Goal: Task Accomplishment & Management: Manage account settings

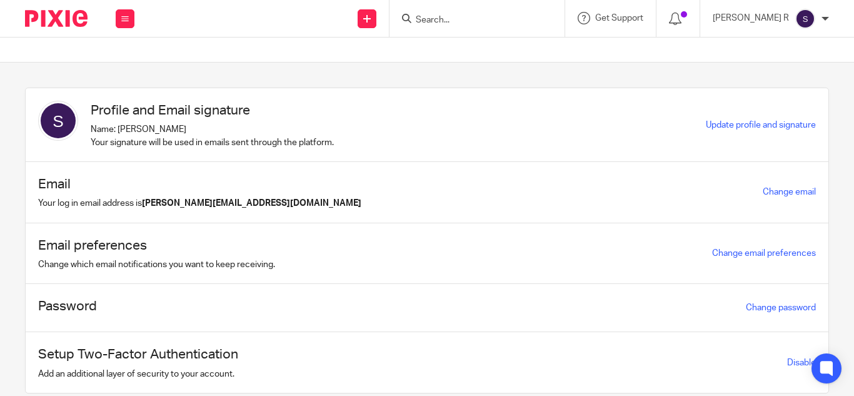
scroll to position [41, 0]
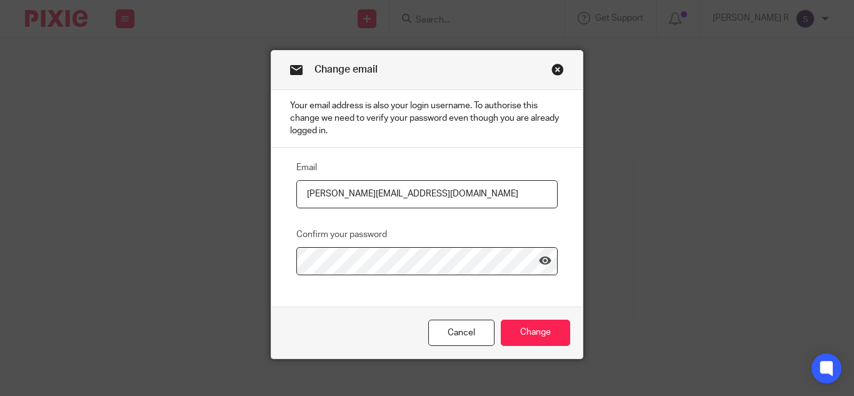
click at [472, 189] on input "[PERSON_NAME][EMAIL_ADDRESS][DOMAIN_NAME]" at bounding box center [426, 194] width 261 height 28
drag, startPoint x: 341, startPoint y: 194, endPoint x: 363, endPoint y: 196, distance: 22.0
click at [363, 196] on input "swetha.r@jumpaccounting.co.uk" at bounding box center [426, 194] width 261 height 28
type input "swetha.r@riseaccounting.co.uk"
click at [539, 262] on icon at bounding box center [545, 260] width 12 height 12
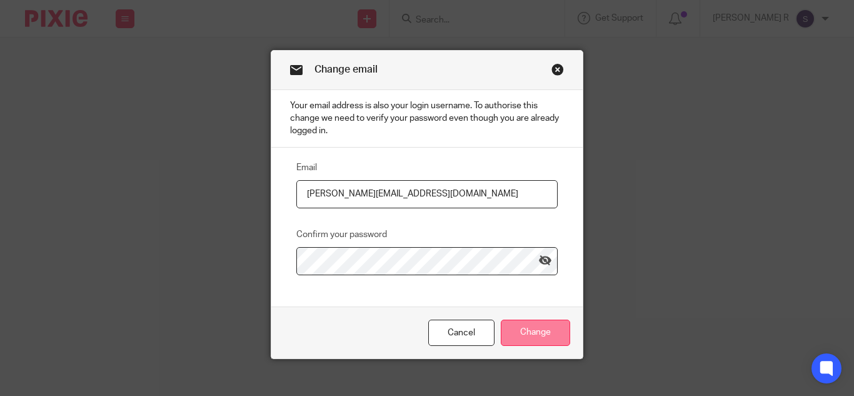
click at [544, 328] on input "Change" at bounding box center [535, 332] width 69 height 27
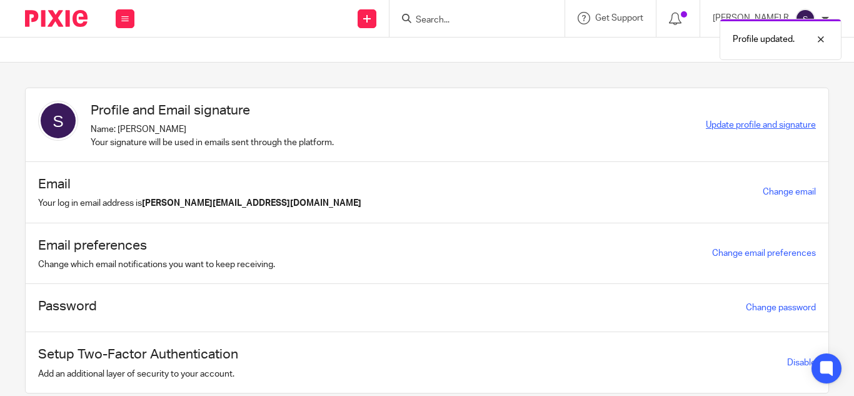
click at [762, 123] on span "Update profile and signature" at bounding box center [761, 125] width 110 height 9
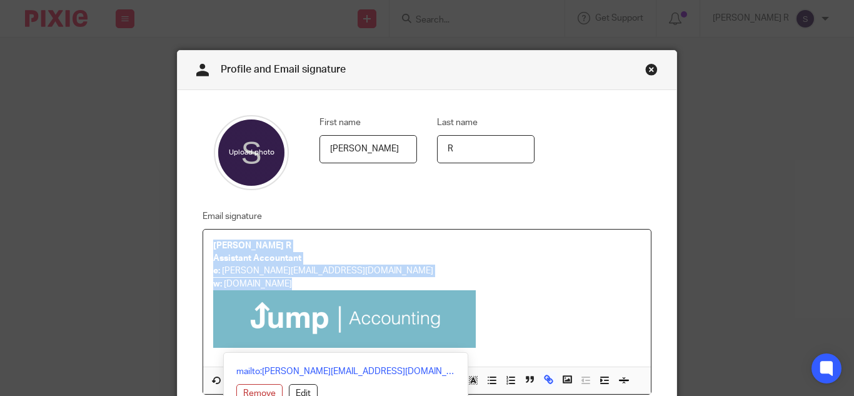
drag, startPoint x: 486, startPoint y: 346, endPoint x: 224, endPoint y: 247, distance: 279.9
click at [203, 235] on div "Swetha R Assistant Accountant e: swetha.r@jumpaccounting.co.uk w: jumpaccountin…" at bounding box center [426, 297] width 447 height 137
click at [353, 280] on p "w: jumpaccounting.co.uk" at bounding box center [426, 283] width 427 height 12
drag, startPoint x: 486, startPoint y: 342, endPoint x: 208, endPoint y: 242, distance: 295.8
click at [203, 242] on div "Swetha R Assistant Accountant e: swetha.r@jumpaccounting.co.uk w: jumpaccountin…" at bounding box center [426, 297] width 447 height 137
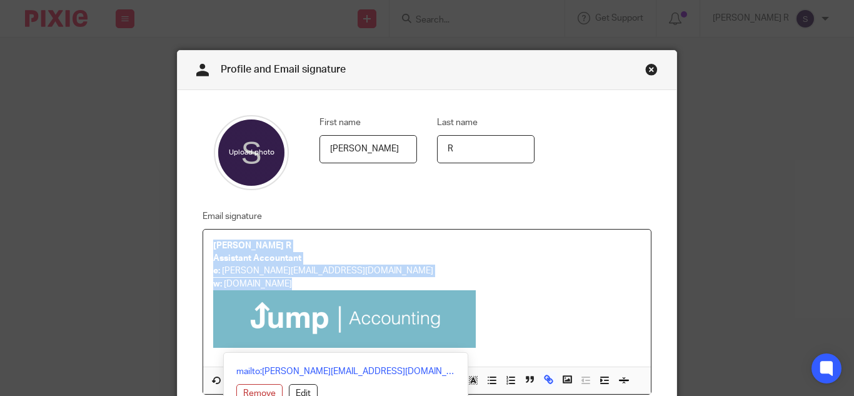
click at [213, 242] on strong "[PERSON_NAME] R" at bounding box center [252, 245] width 78 height 9
drag, startPoint x: 209, startPoint y: 242, endPoint x: 488, endPoint y: 332, distance: 292.9
click at [488, 332] on div "Swetha R Assistant Accountant e: swetha.r@jumpaccounting.co.uk w: jumpaccountin…" at bounding box center [426, 297] width 447 height 137
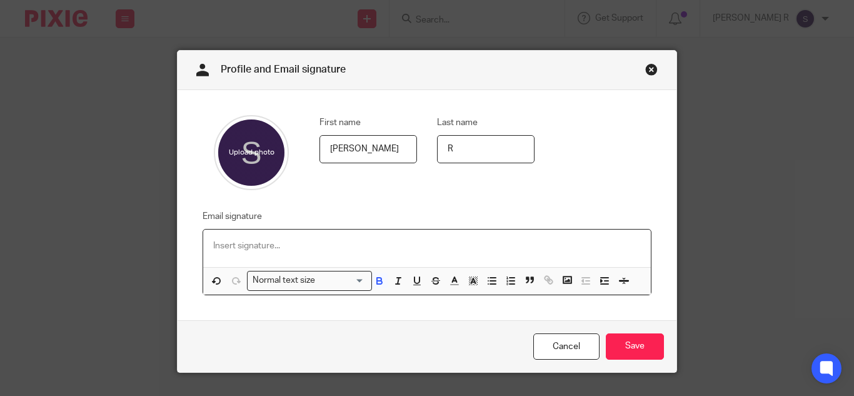
paste div
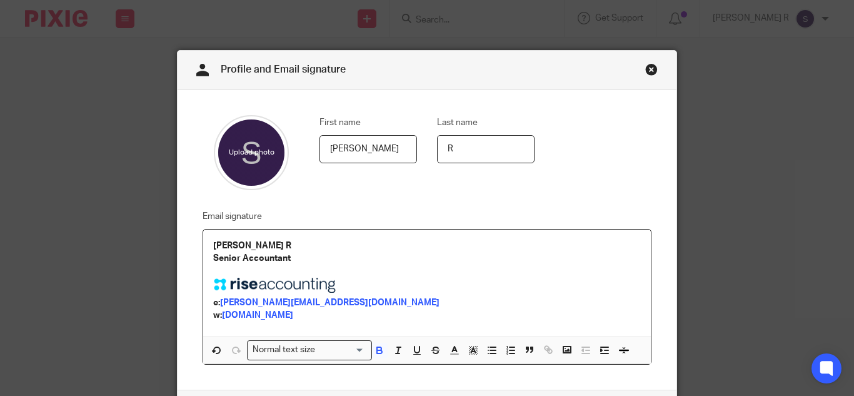
click at [221, 267] on p at bounding box center [426, 270] width 427 height 12
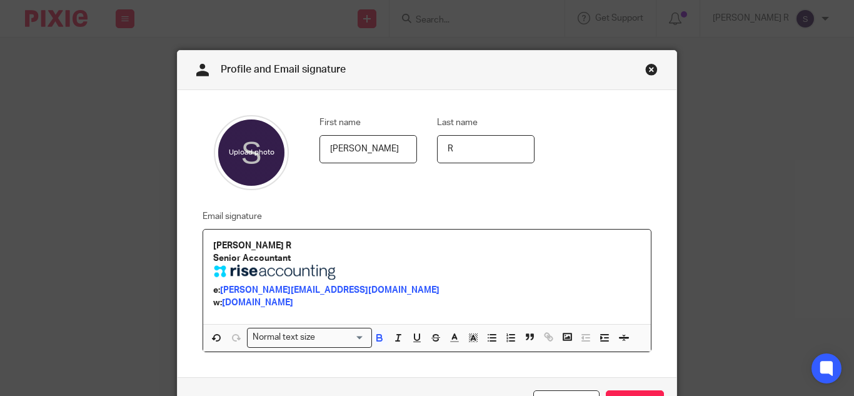
click at [251, 246] on p "[PERSON_NAME] R" at bounding box center [426, 245] width 427 height 12
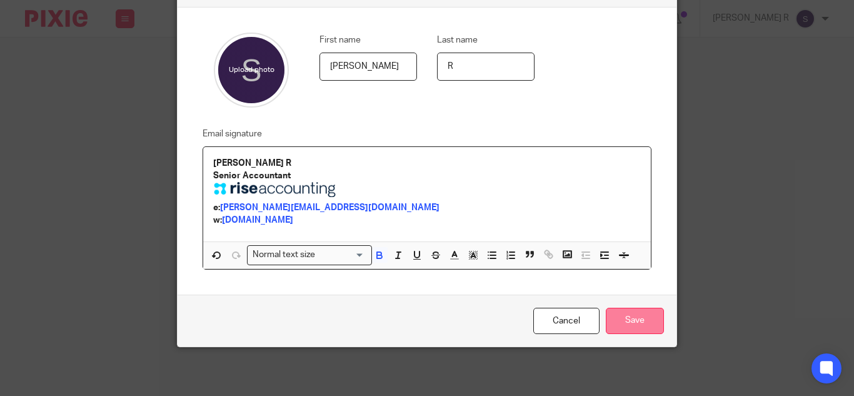
scroll to position [84, 0]
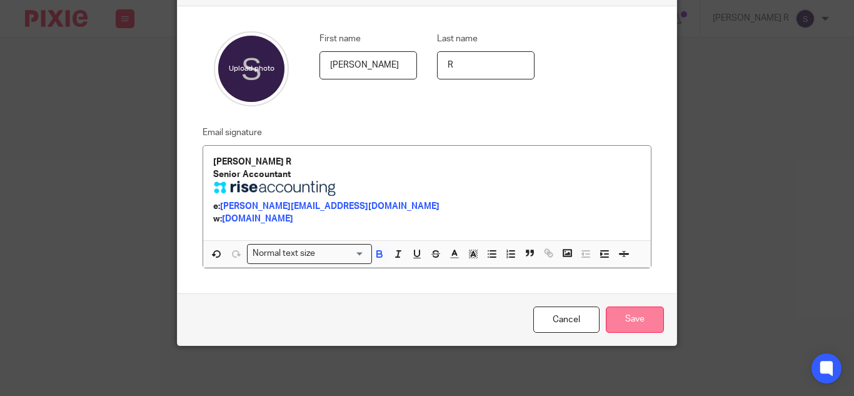
click at [621, 322] on input "Save" at bounding box center [635, 319] width 58 height 27
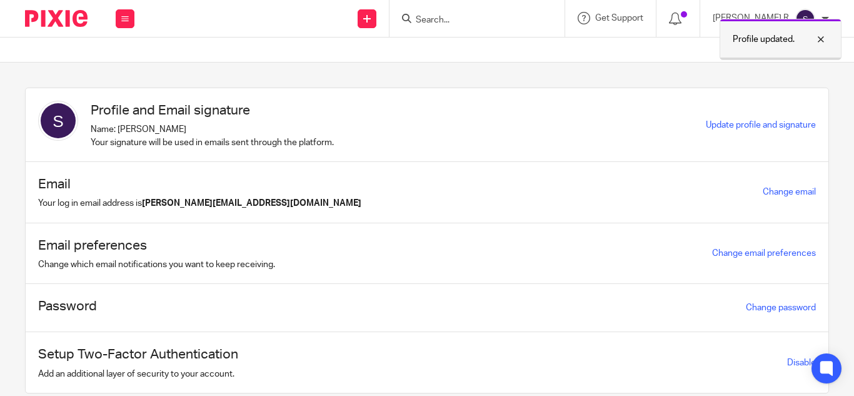
click at [817, 47] on div "Profile updated." at bounding box center [780, 39] width 122 height 41
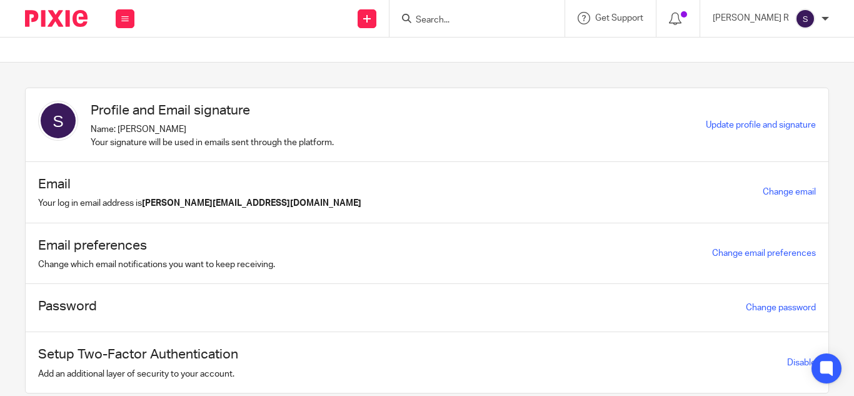
click at [817, 29] on div "Swetha R My profile Email integration Logout" at bounding box center [770, 18] width 141 height 37
click at [816, 25] on div "[PERSON_NAME] R" at bounding box center [770, 19] width 116 height 20
click at [779, 65] on span "Email integration" at bounding box center [789, 68] width 65 height 9
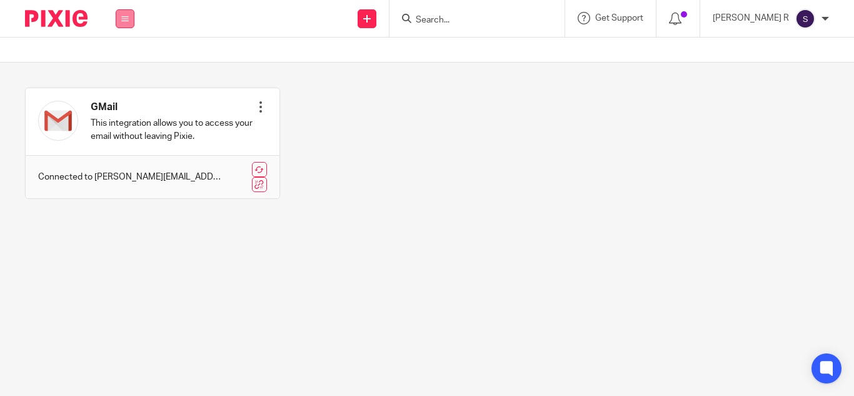
click at [130, 16] on button at bounding box center [125, 18] width 19 height 19
click at [127, 112] on link "Team" at bounding box center [117, 113] width 21 height 9
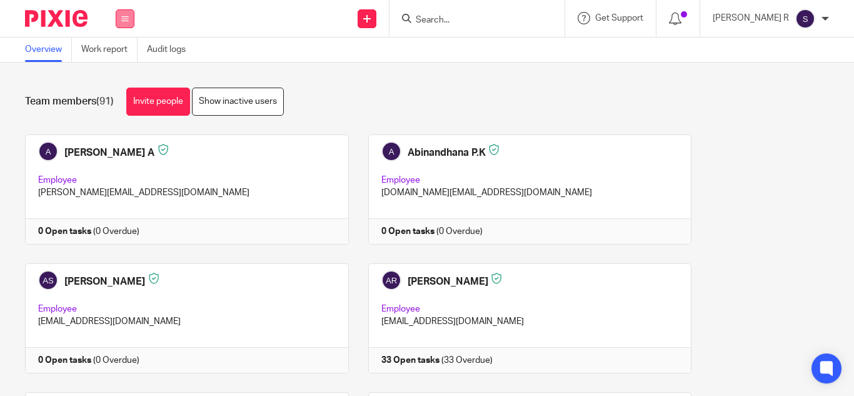
click at [118, 21] on button at bounding box center [125, 18] width 19 height 19
click at [116, 57] on link "Work" at bounding box center [118, 58] width 20 height 9
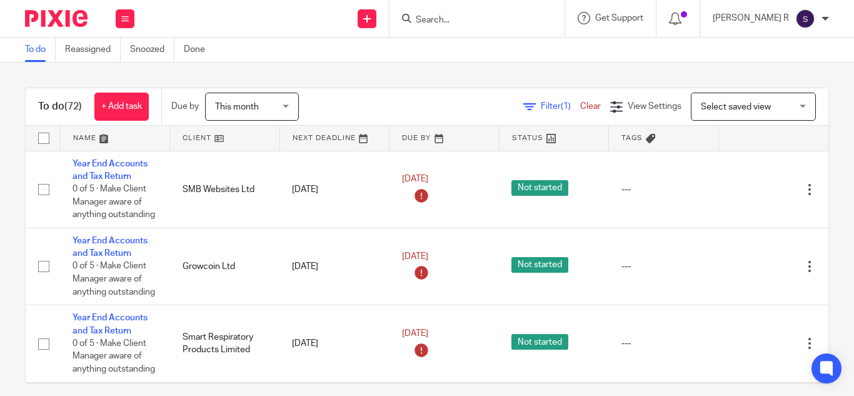
click at [821, 16] on div at bounding box center [824, 18] width 7 height 7
click at [659, 62] on div "To do (72) + Add task Due by This month This month [DATE] [DATE] This week Next…" at bounding box center [427, 228] width 854 height 333
